Goal: Task Accomplishment & Management: Use online tool/utility

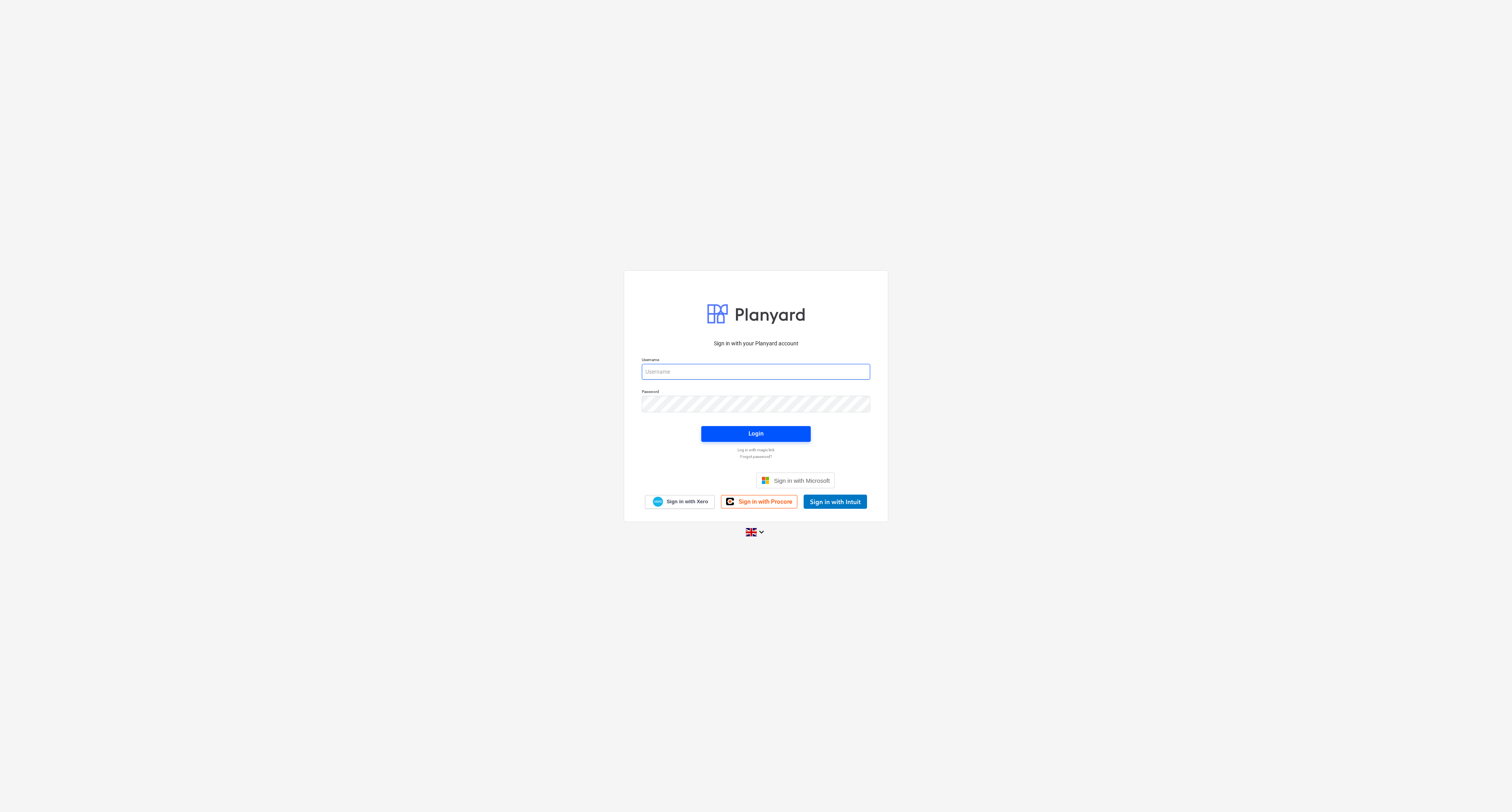
type input "[PERSON_NAME][EMAIL_ADDRESS][DOMAIN_NAME]"
click at [764, 431] on span "Login" at bounding box center [756, 434] width 90 height 11
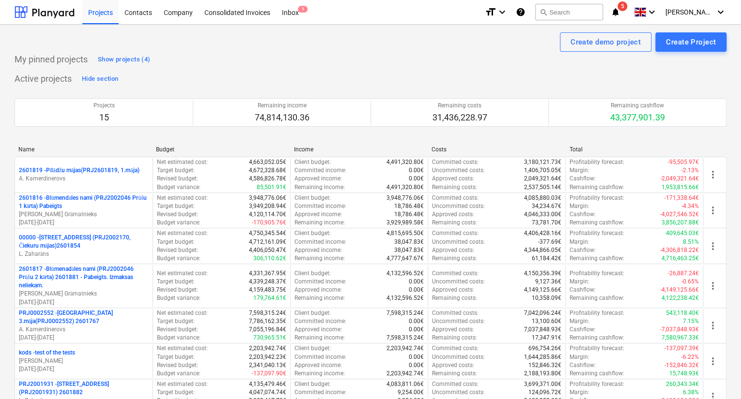
click at [620, 12] on icon "notifications" at bounding box center [615, 12] width 10 height 12
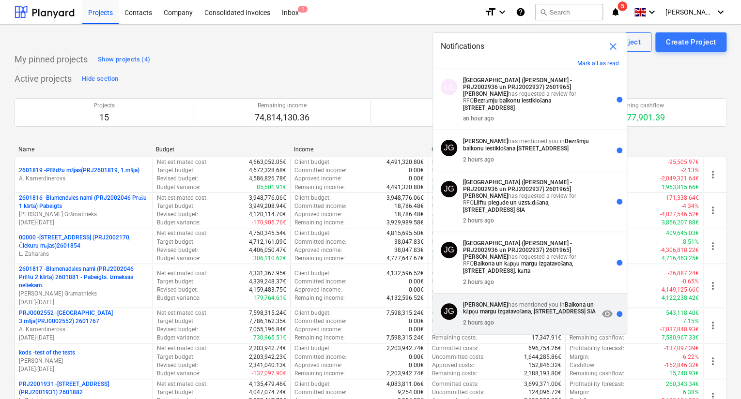
click at [487, 314] on strong "Balkona un kāpņu margu izgatavošana, [STREET_ADDRESS] SIA" at bounding box center [529, 309] width 133 height 14
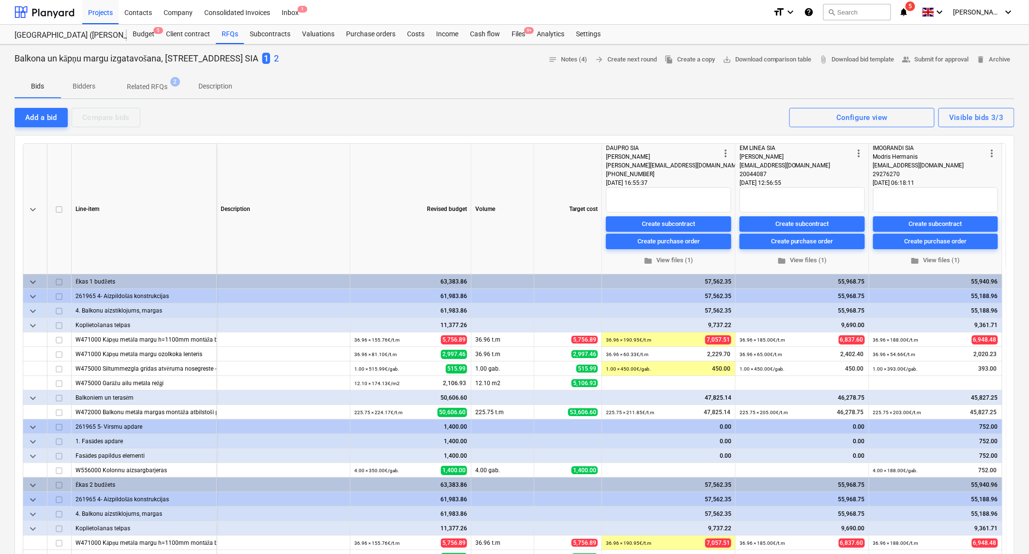
click at [279, 59] on p "2" at bounding box center [276, 59] width 5 height 12
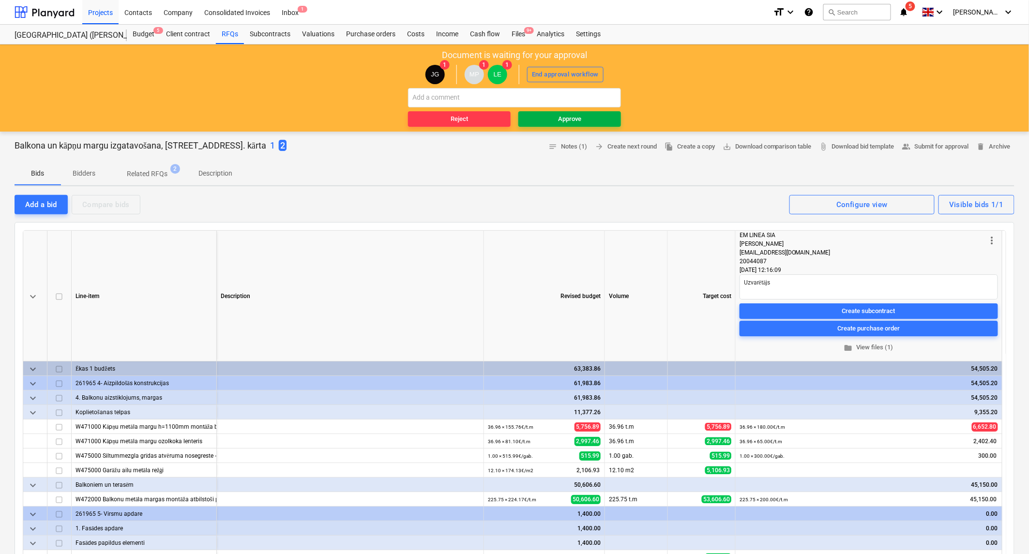
click at [575, 117] on div "Approve" at bounding box center [569, 119] width 23 height 11
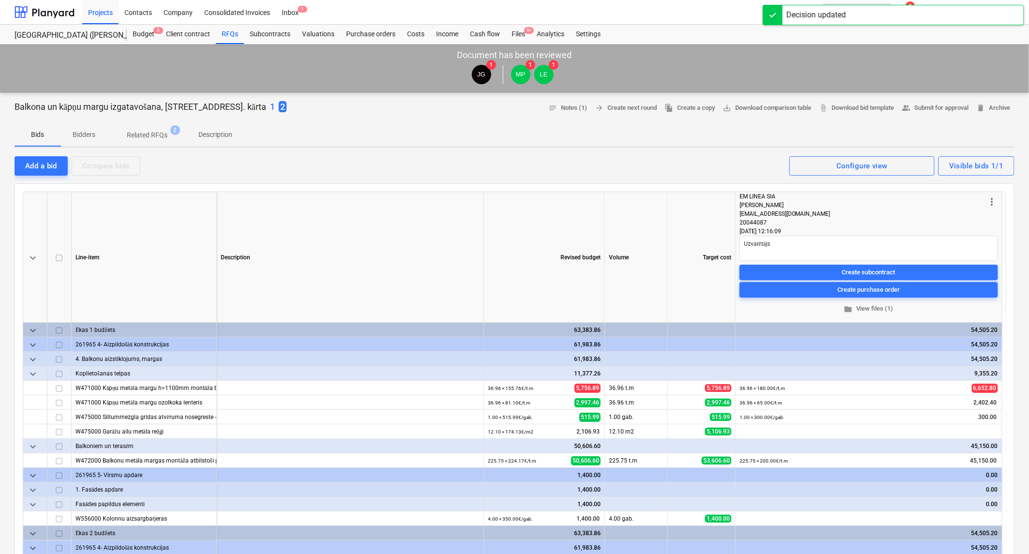
click at [716, 13] on div "Projects Contacts Company Consolidated Invoices Inbox 1" at bounding box center [423, 12] width 683 height 24
click at [909, 13] on icon "notifications" at bounding box center [904, 12] width 10 height 12
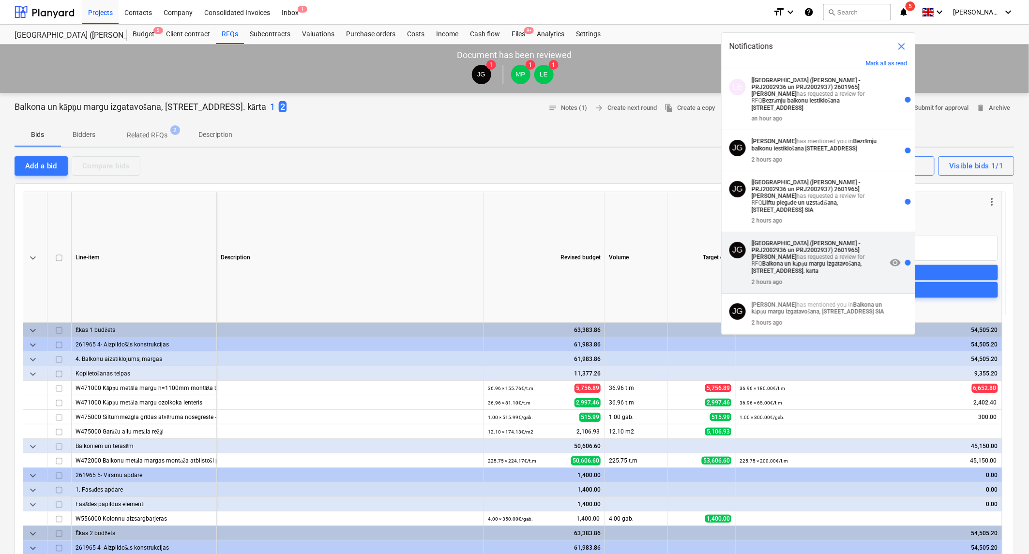
click at [810, 267] on strong "Balkona un kāpņu margu izgatavošana, [STREET_ADDRESS]. kārta" at bounding box center [807, 267] width 110 height 14
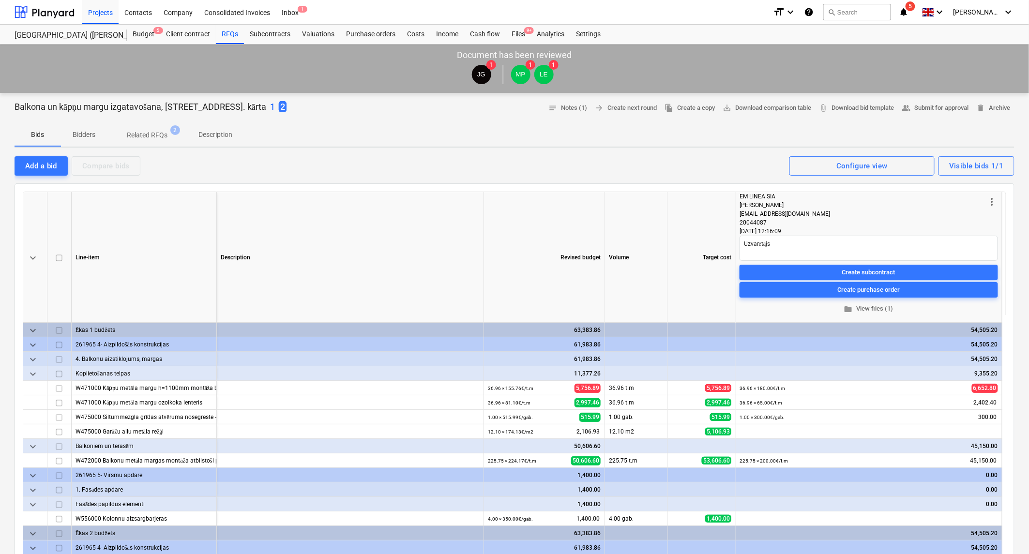
click at [909, 12] on icon "notifications" at bounding box center [904, 12] width 10 height 12
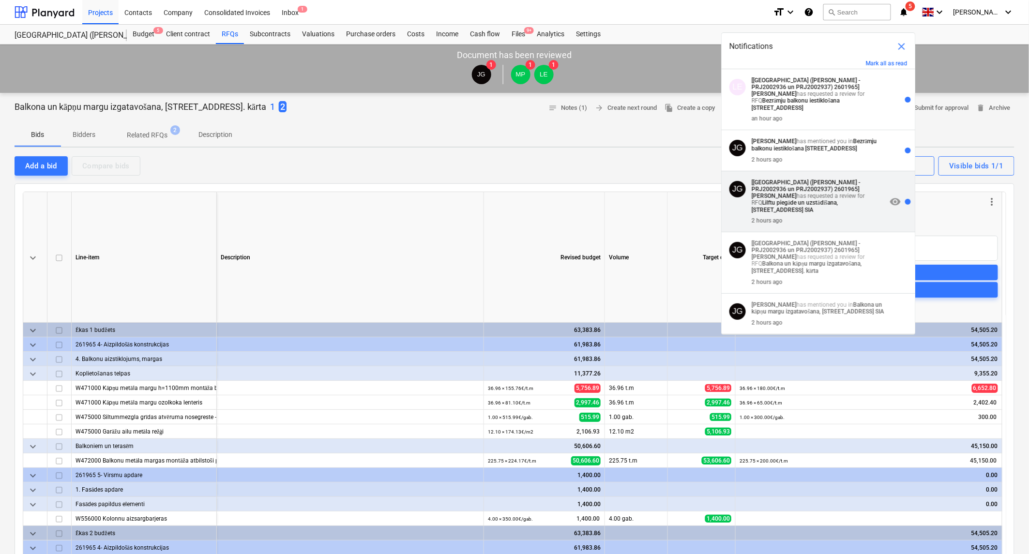
click at [794, 198] on p "[[GEOGRAPHIC_DATA] ([PERSON_NAME] - PRJ2002936 un PRJ2002937) 2601965] [PERSON_…" at bounding box center [819, 196] width 135 height 34
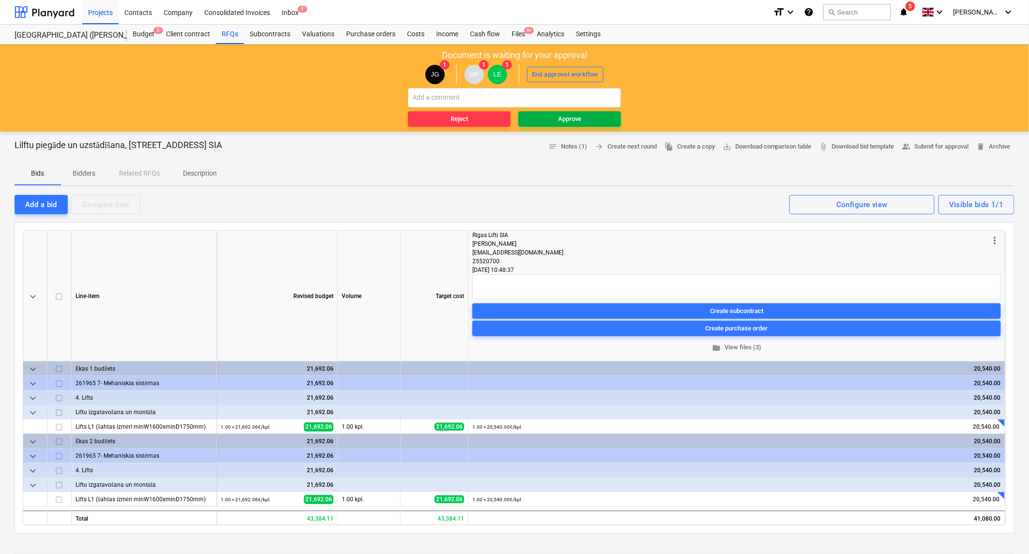
click at [596, 119] on span "Approve" at bounding box center [569, 119] width 95 height 11
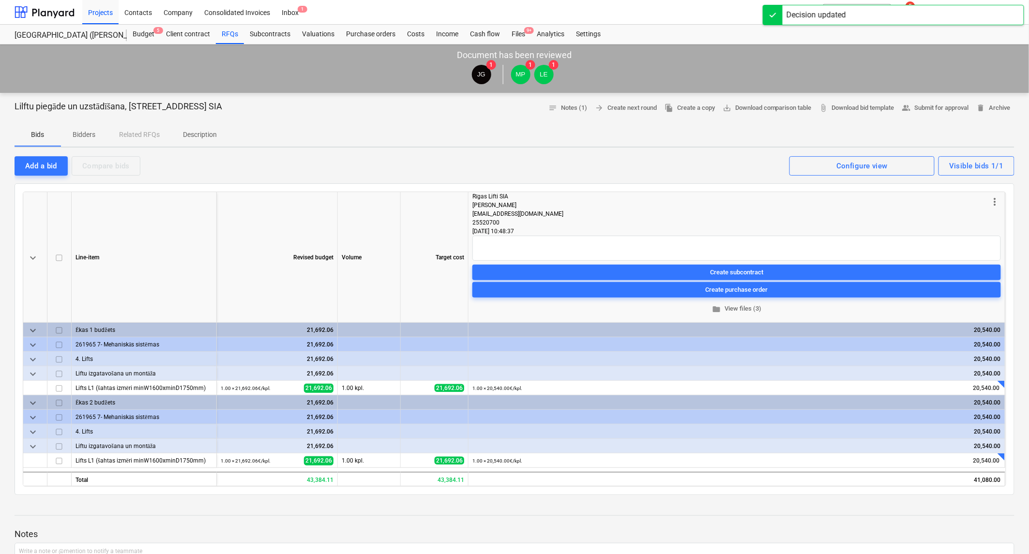
click at [715, 10] on div "Projects Contacts Company Consolidated Invoices Inbox 1" at bounding box center [423, 12] width 683 height 24
click at [909, 11] on icon "notifications" at bounding box center [904, 12] width 10 height 12
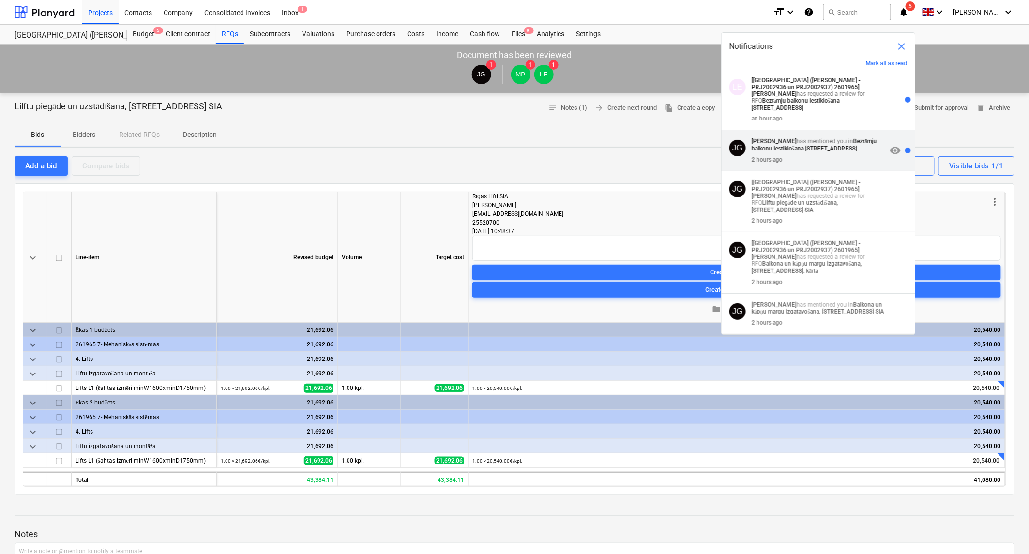
click at [802, 143] on strong "Bezrāmju balkonu iestiklošana [STREET_ADDRESS]" at bounding box center [814, 145] width 125 height 14
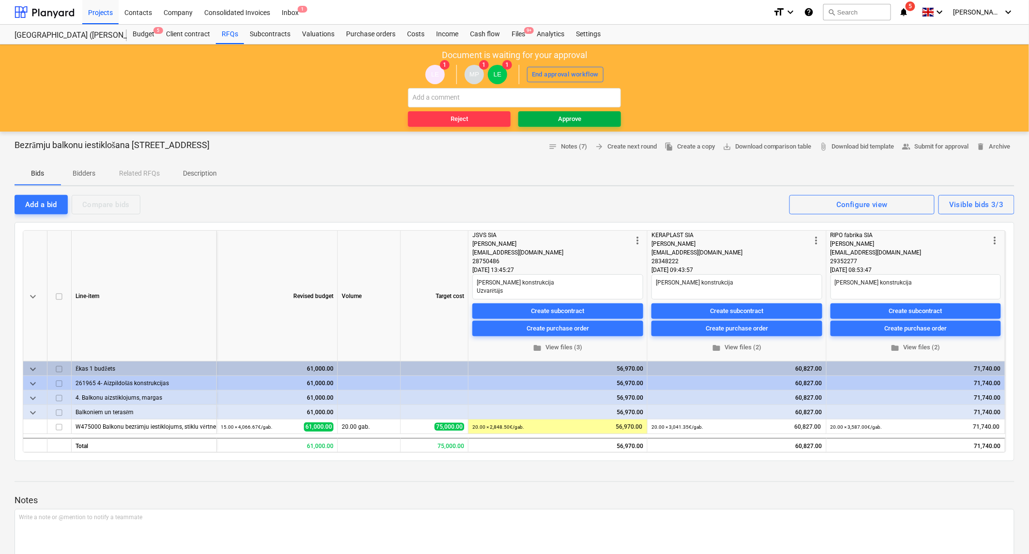
click at [575, 119] on div "Approve" at bounding box center [569, 119] width 23 height 11
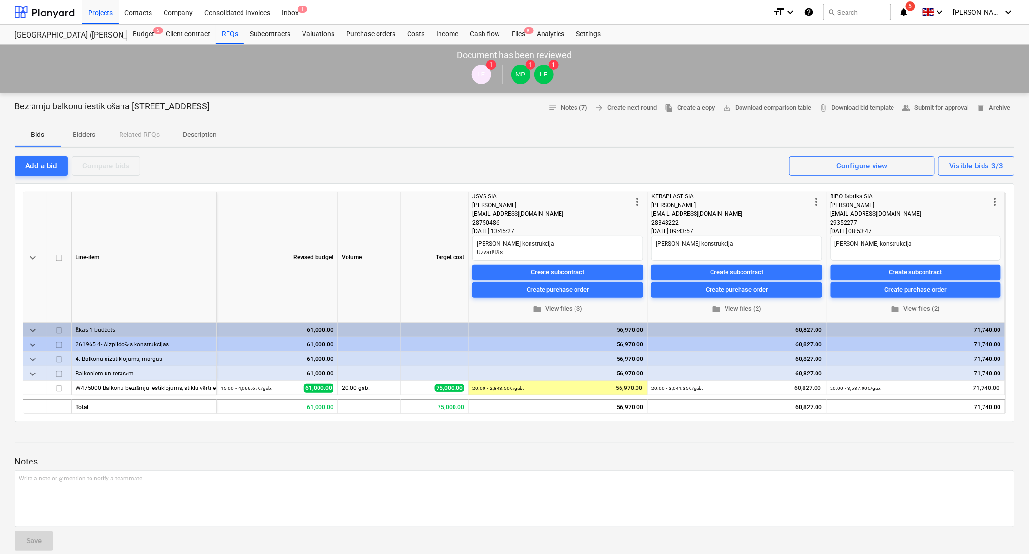
click at [674, 15] on div "Projects Contacts Company Consolidated Invoices Inbox 1" at bounding box center [423, 12] width 683 height 24
click at [909, 13] on icon "notifications" at bounding box center [904, 12] width 10 height 12
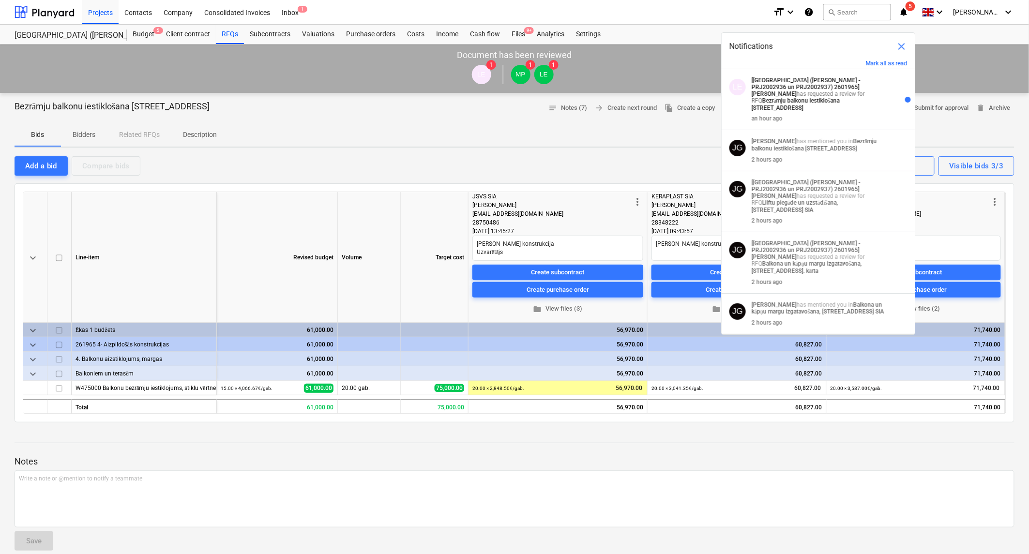
click at [782, 87] on strong "[[GEOGRAPHIC_DATA] ([PERSON_NAME] - PRJ2002936 un PRJ2002937) 2601965]" at bounding box center [806, 84] width 109 height 14
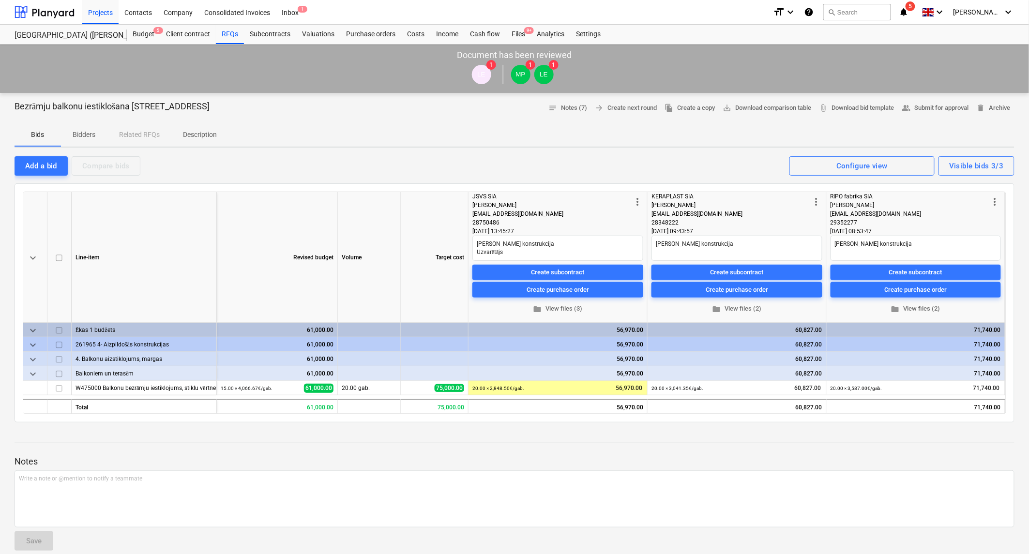
click at [704, 13] on div "Projects Contacts Company Consolidated Invoices Inbox 1" at bounding box center [423, 12] width 683 height 24
type textarea "x"
